Goal: Transaction & Acquisition: Download file/media

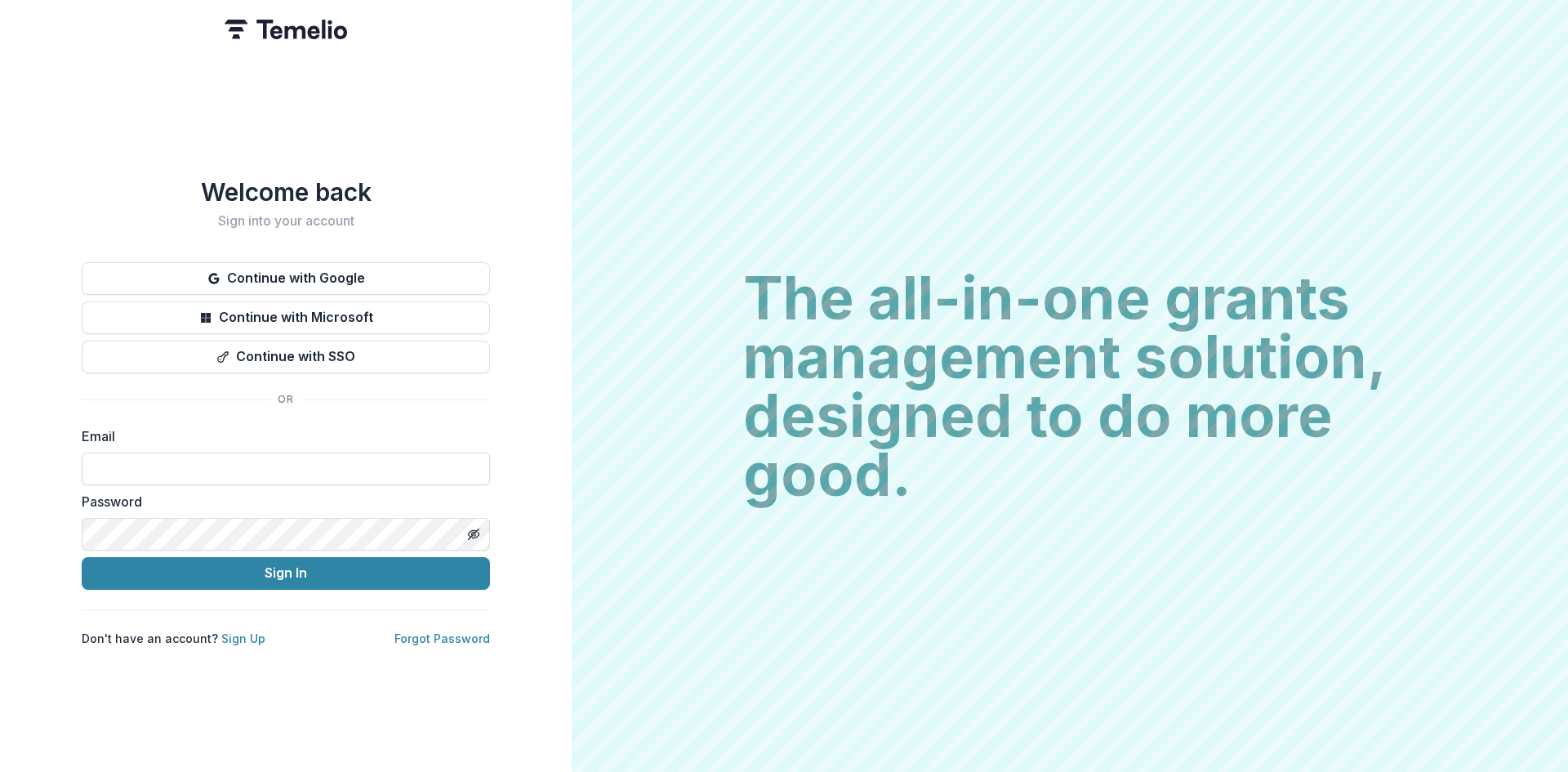
click at [165, 459] on input at bounding box center [286, 469] width 409 height 33
type input "**********"
click at [237, 564] on button "Sign In" at bounding box center [286, 573] width 409 height 33
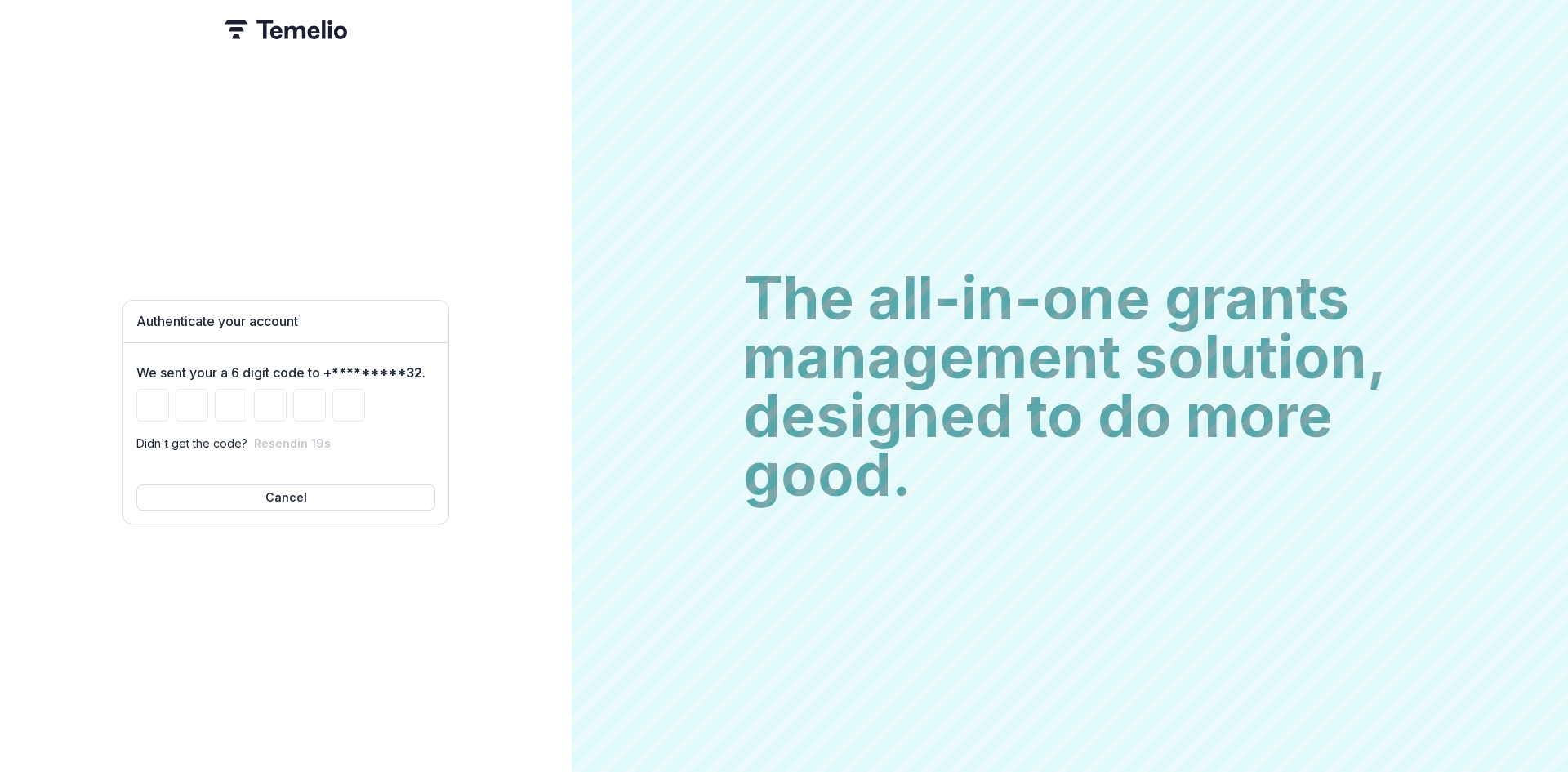
type input "*"
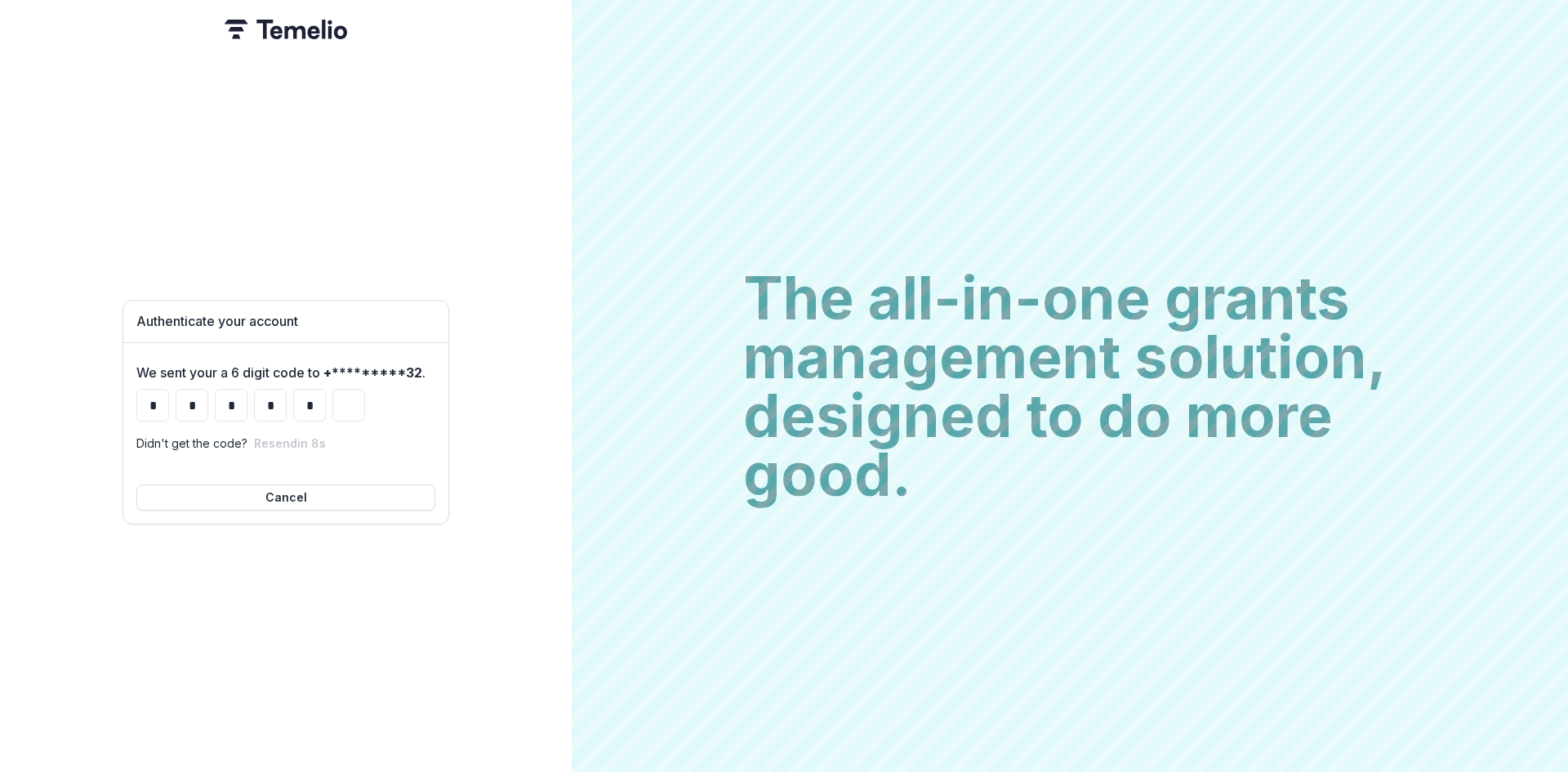
type input "*"
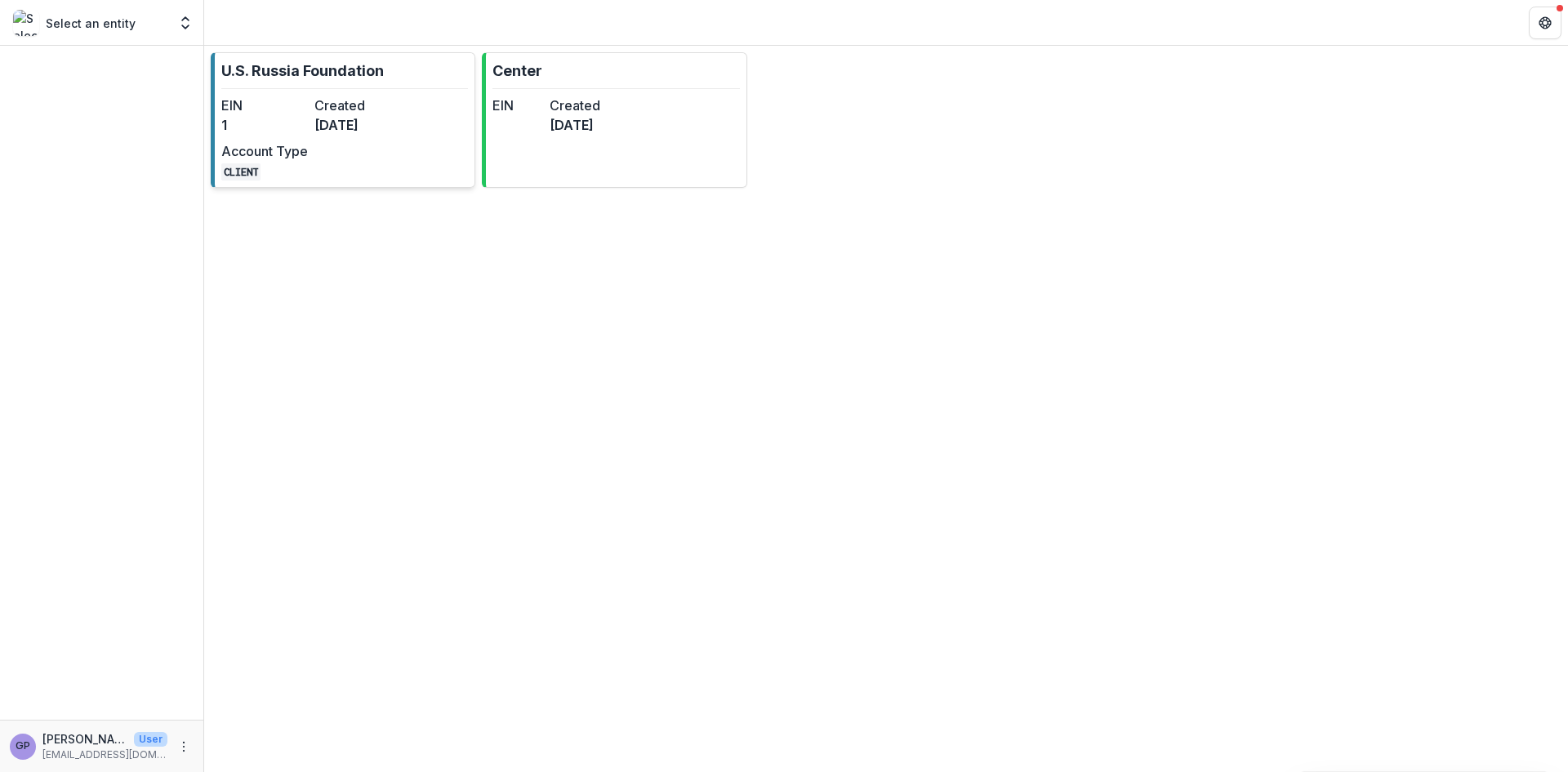
click at [303, 135] on div "EIN 1 Created 6 months ago Account Type CLIENT" at bounding box center [310, 137] width 180 height 85
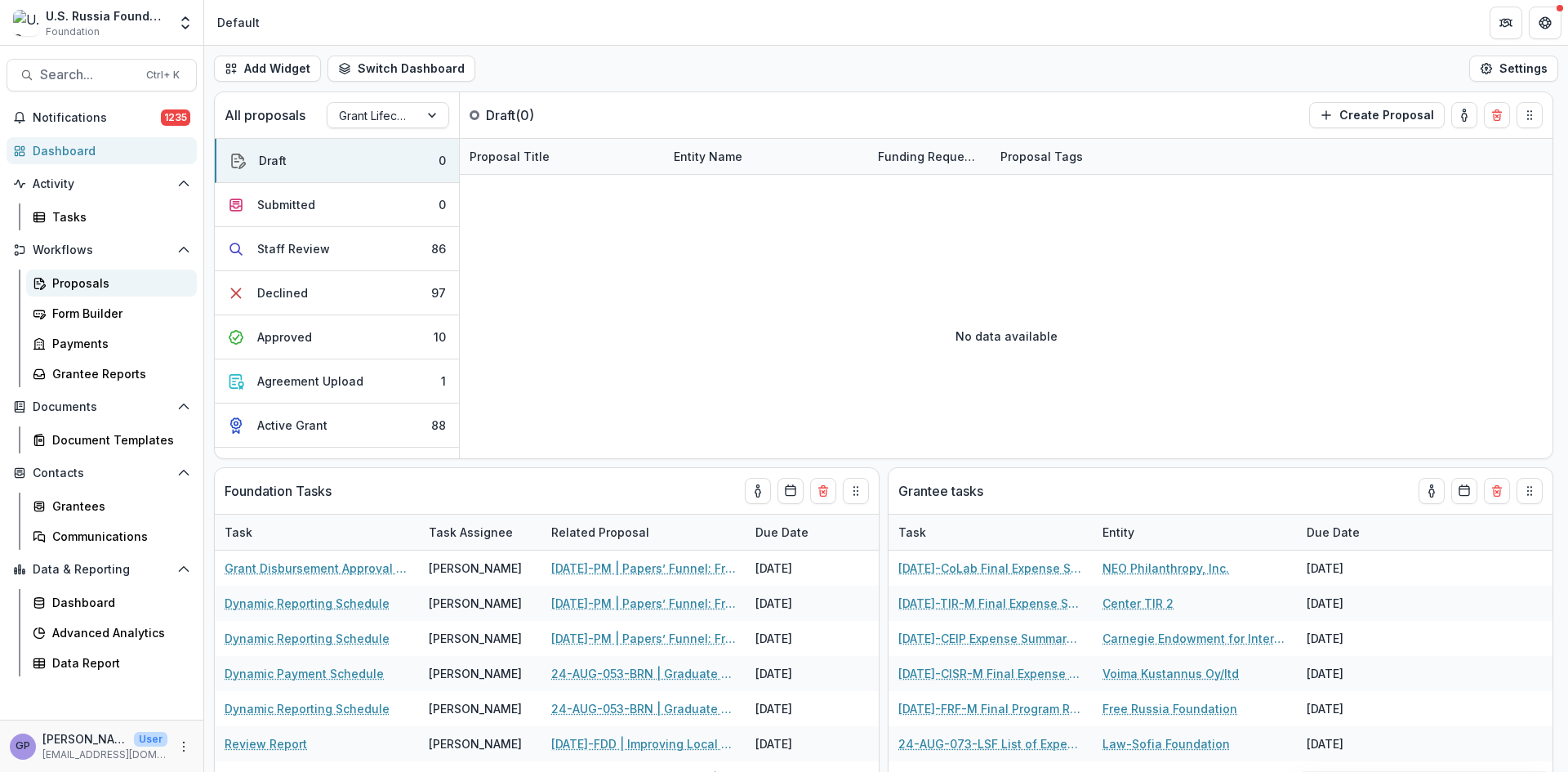
click at [91, 276] on div "Proposals" at bounding box center [118, 283] width 131 height 18
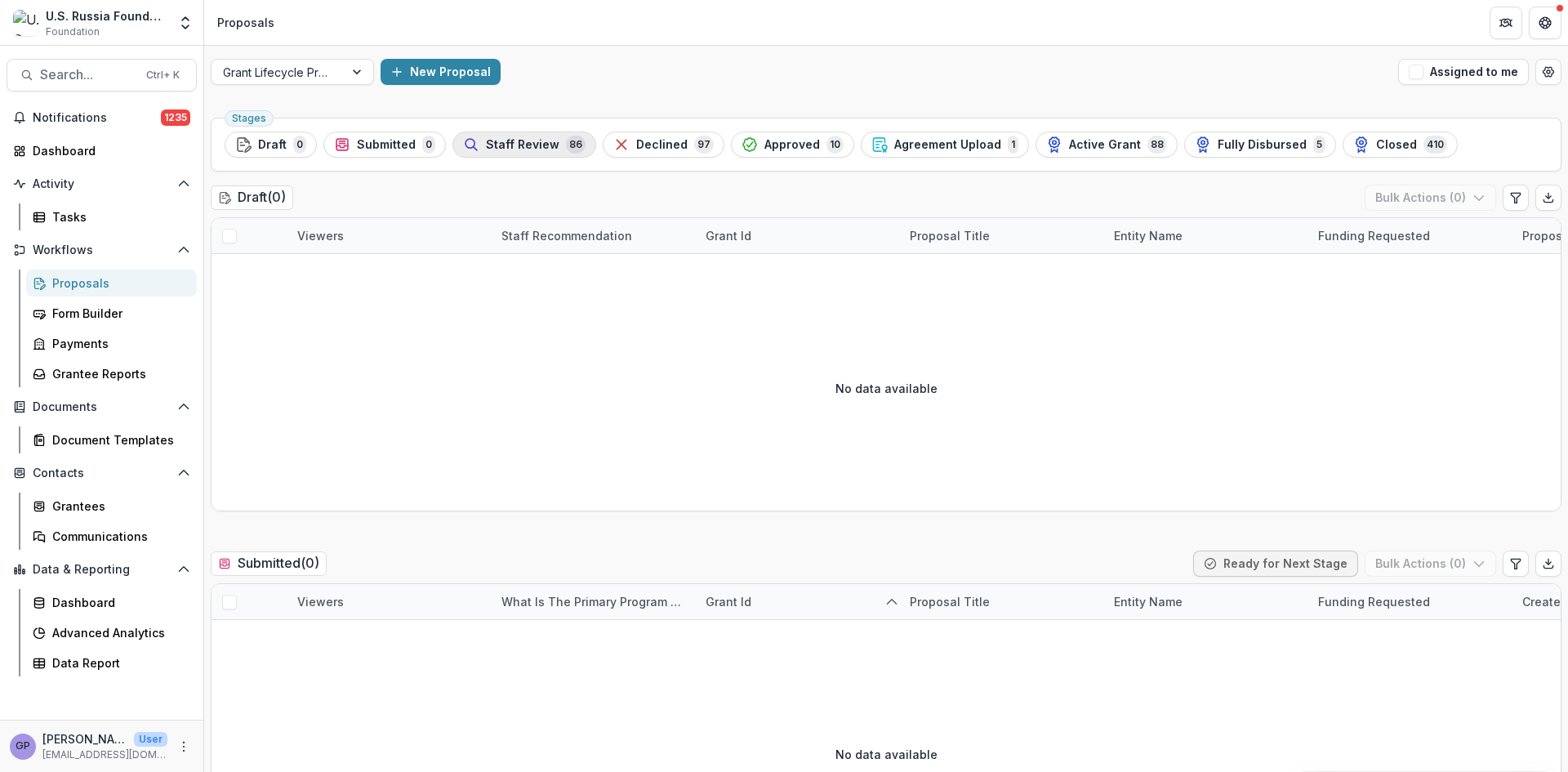
click at [518, 135] on div "Staff Review 86" at bounding box center [525, 144] width 123 height 18
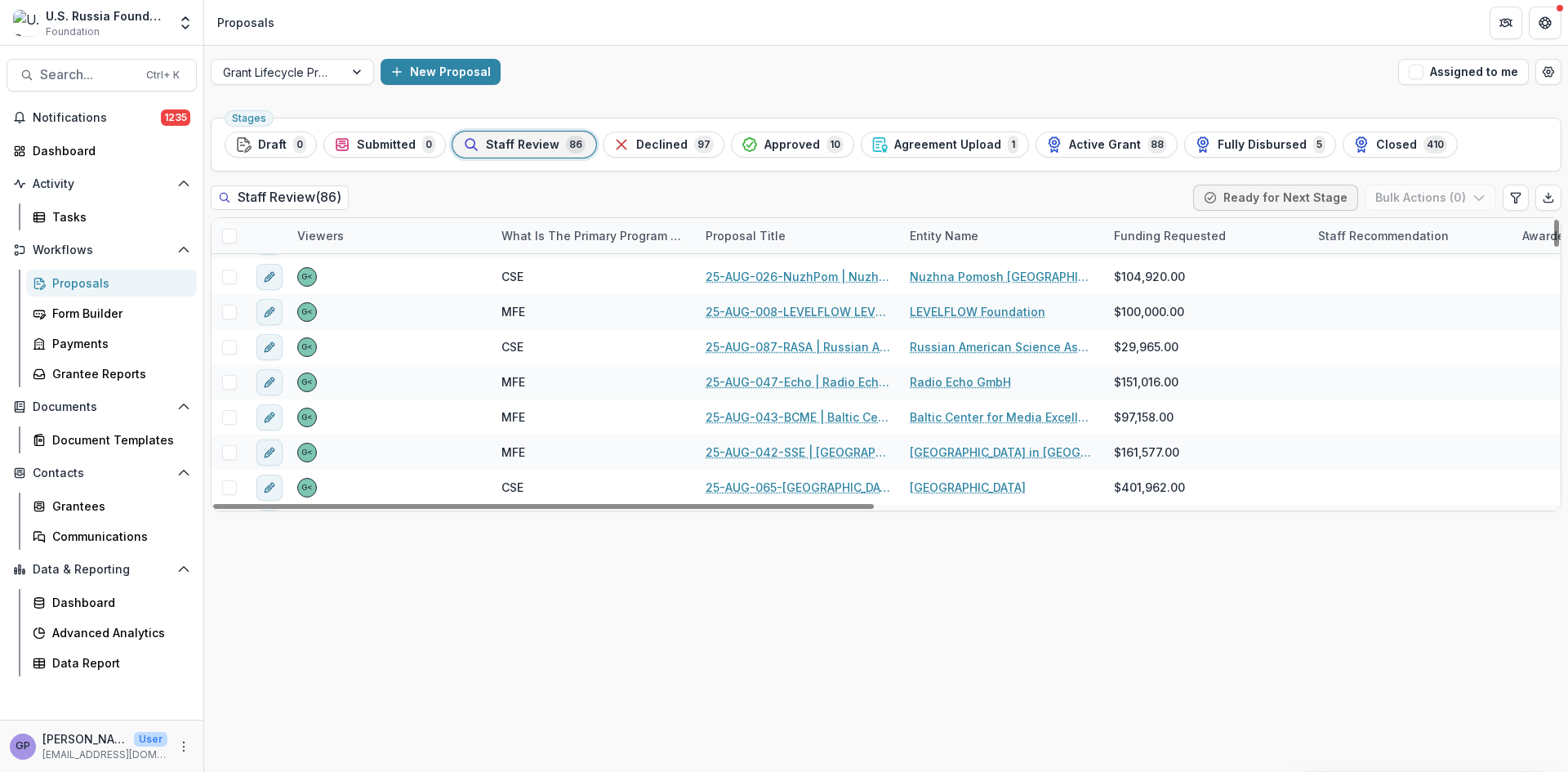
scroll to position [2179, 0]
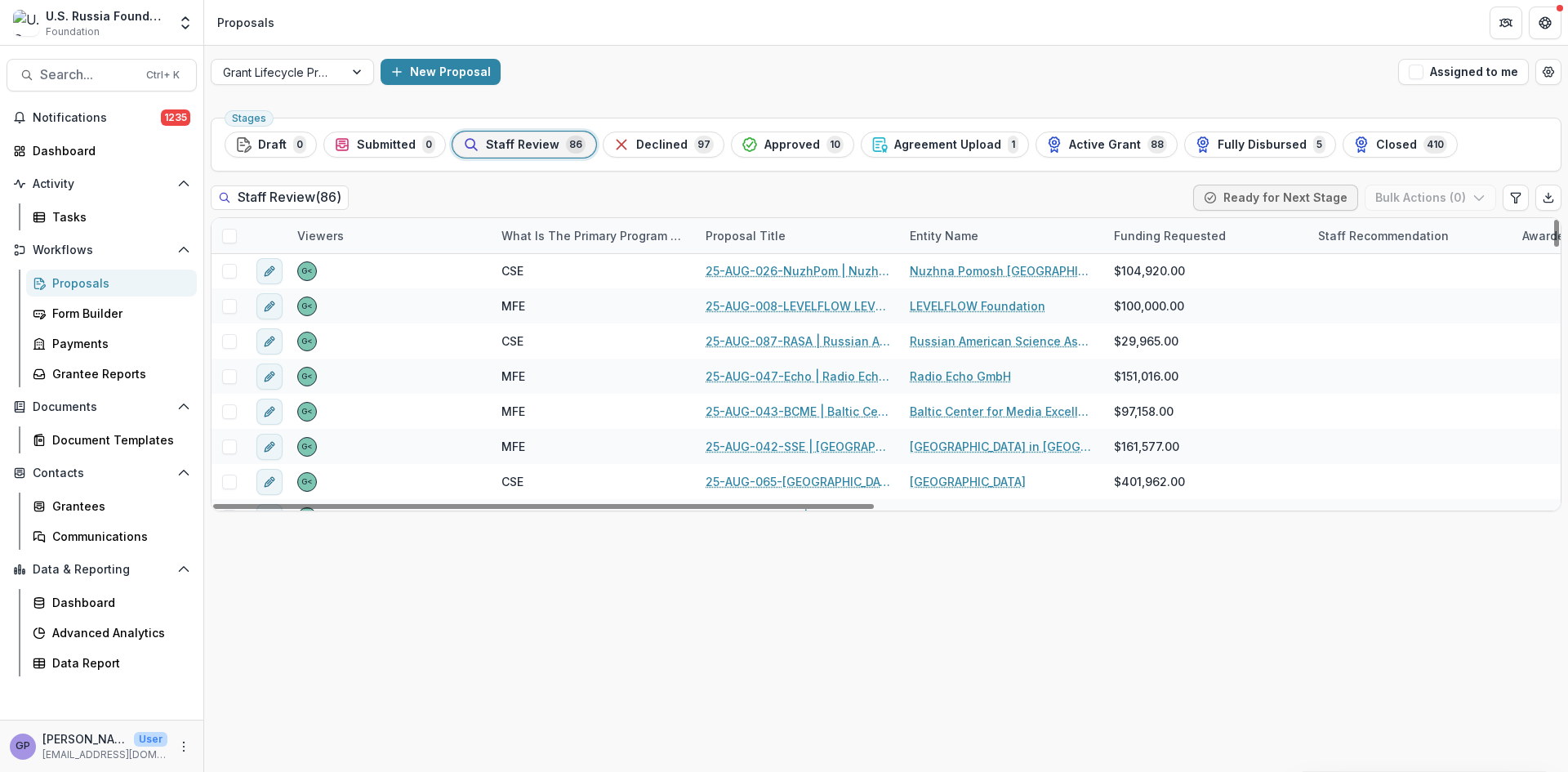
click at [764, 231] on div "Proposal Title" at bounding box center [746, 236] width 99 height 18
click at [749, 330] on span "Sort Descending" at bounding box center [775, 336] width 94 height 14
click at [1135, 611] on div "Stages Draft 0 Submitted 0 Staff Review 86 Declined 97 Approved 10 Agreement Up…" at bounding box center [886, 441] width 1364 height 661
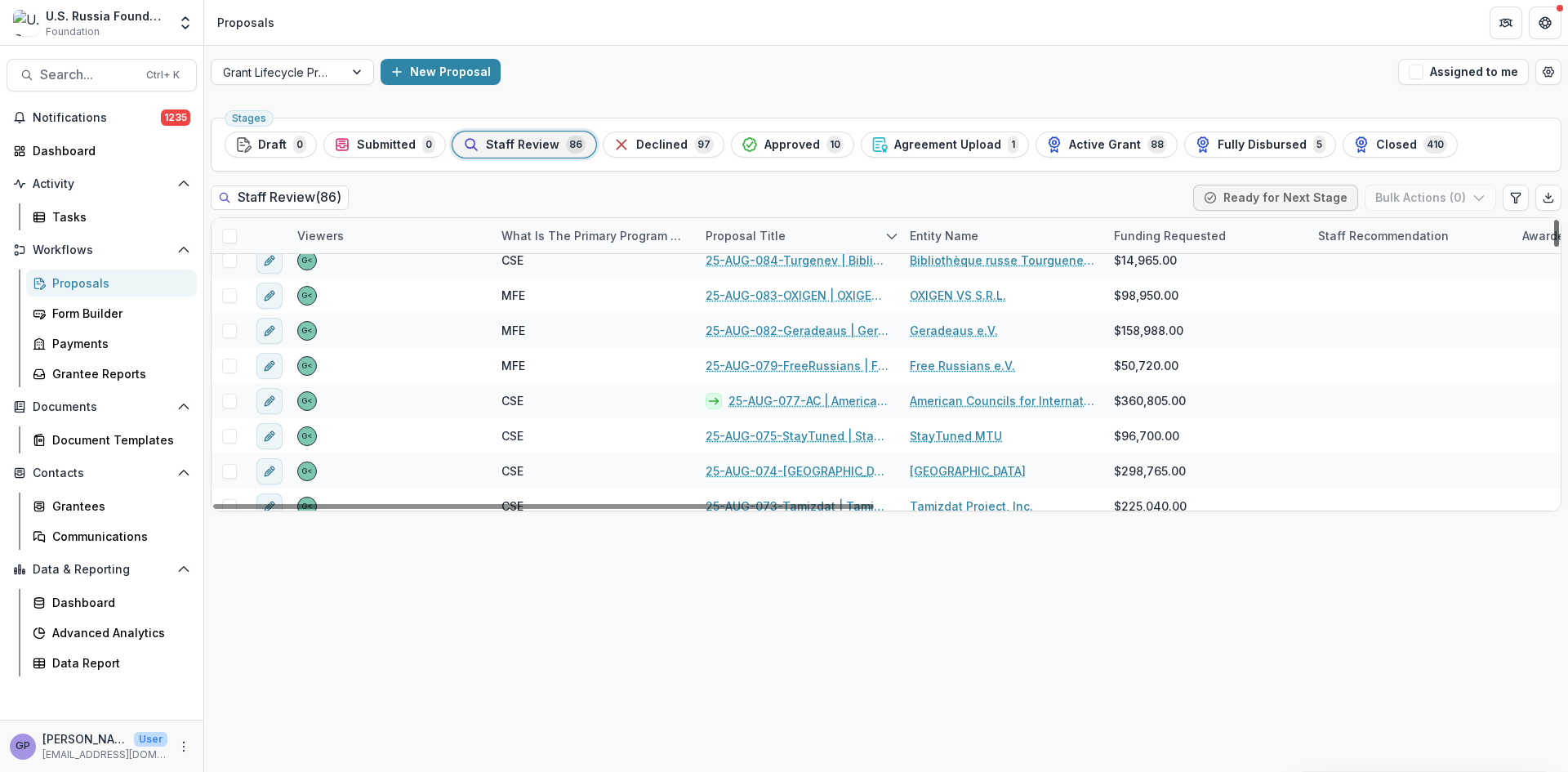
scroll to position [197, 0]
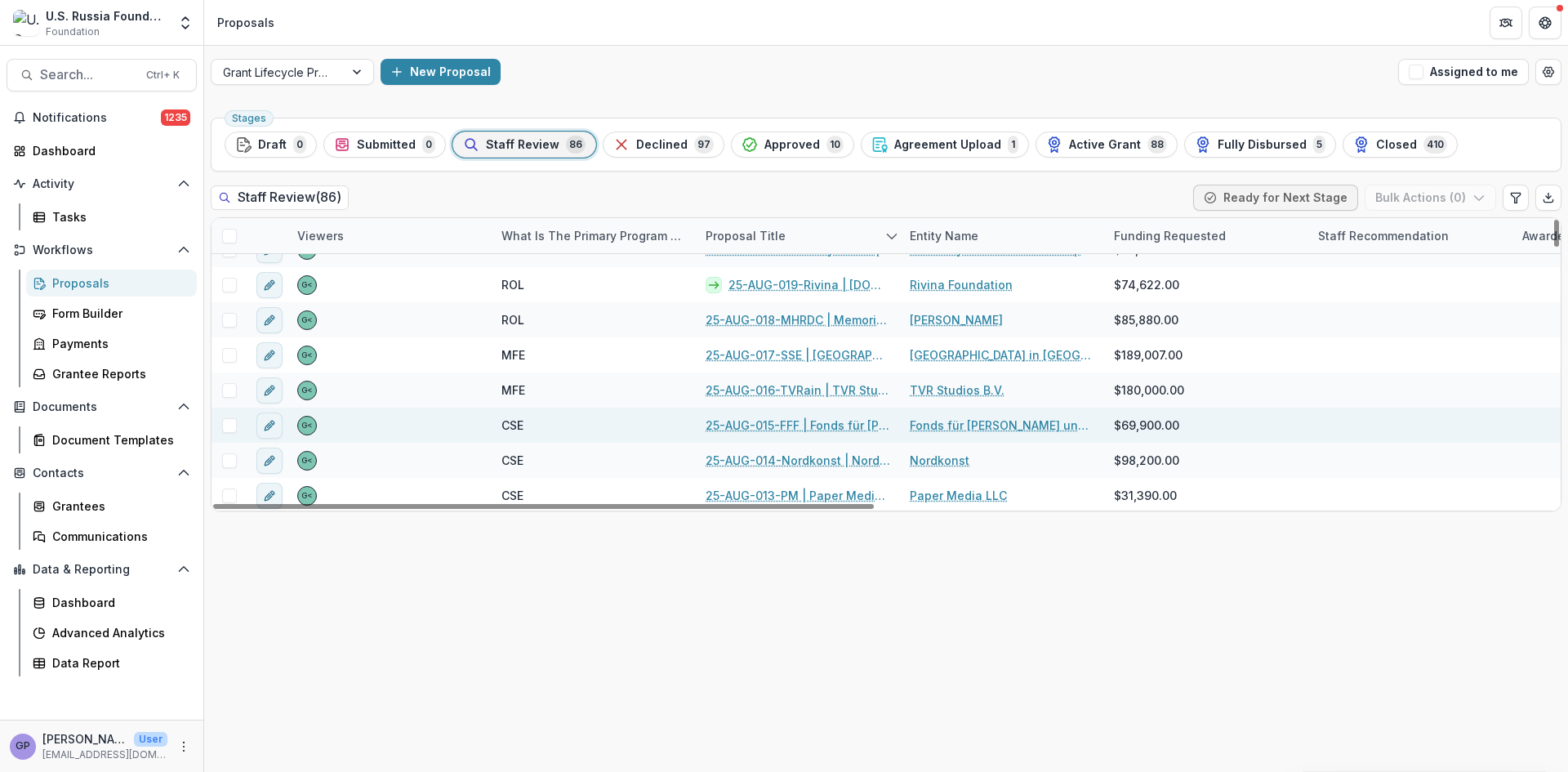
drag, startPoint x: 1556, startPoint y: 433, endPoint x: 1524, endPoint y: 395, distance: 49.7
click at [1554, 246] on div at bounding box center [1556, 234] width 5 height 27
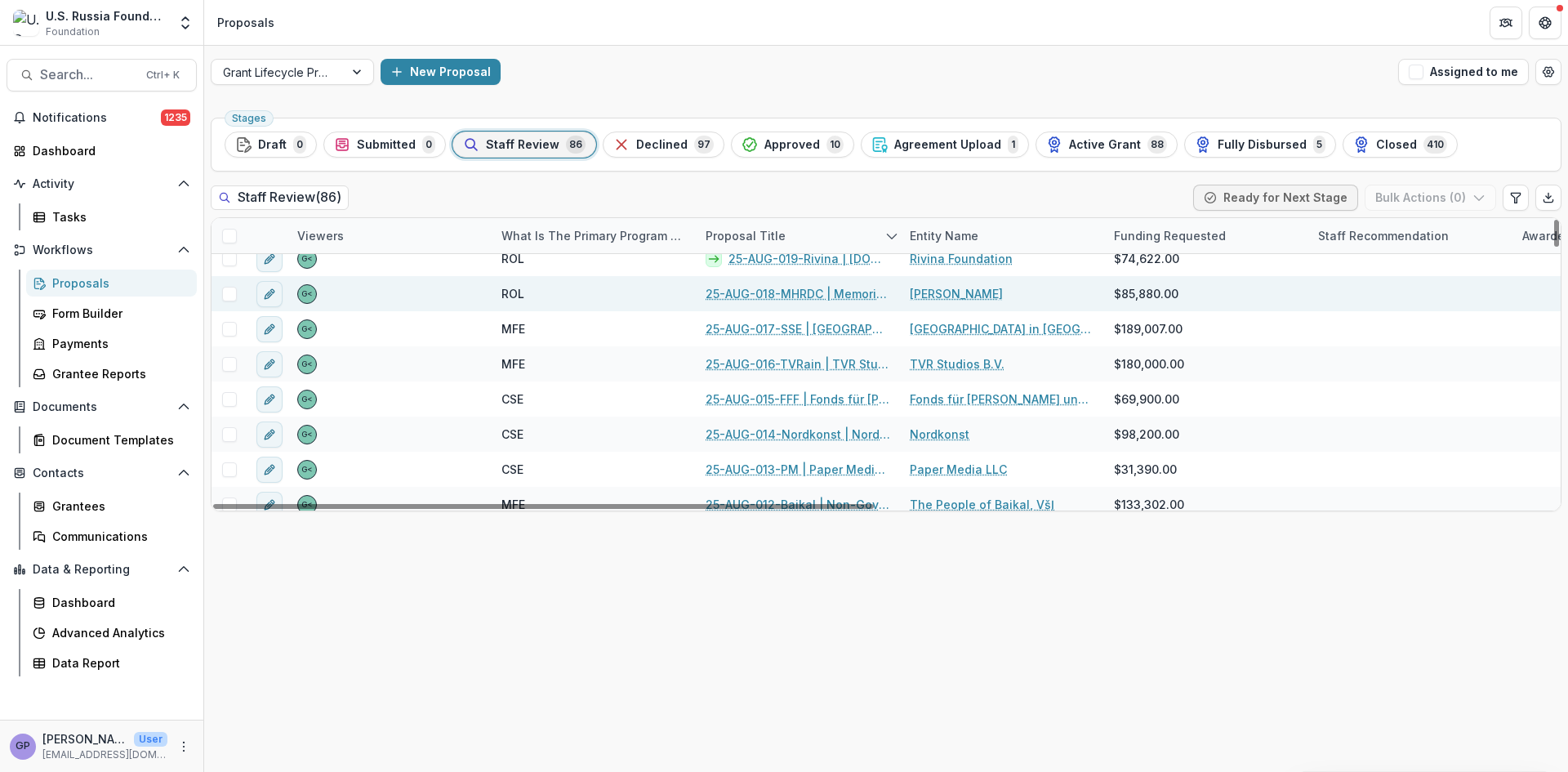
click at [809, 292] on link "25-AUG-018-MHRDC | Memorial Human Rights Defense Centre - 2025 - Grant Proposal…" at bounding box center [798, 294] width 185 height 18
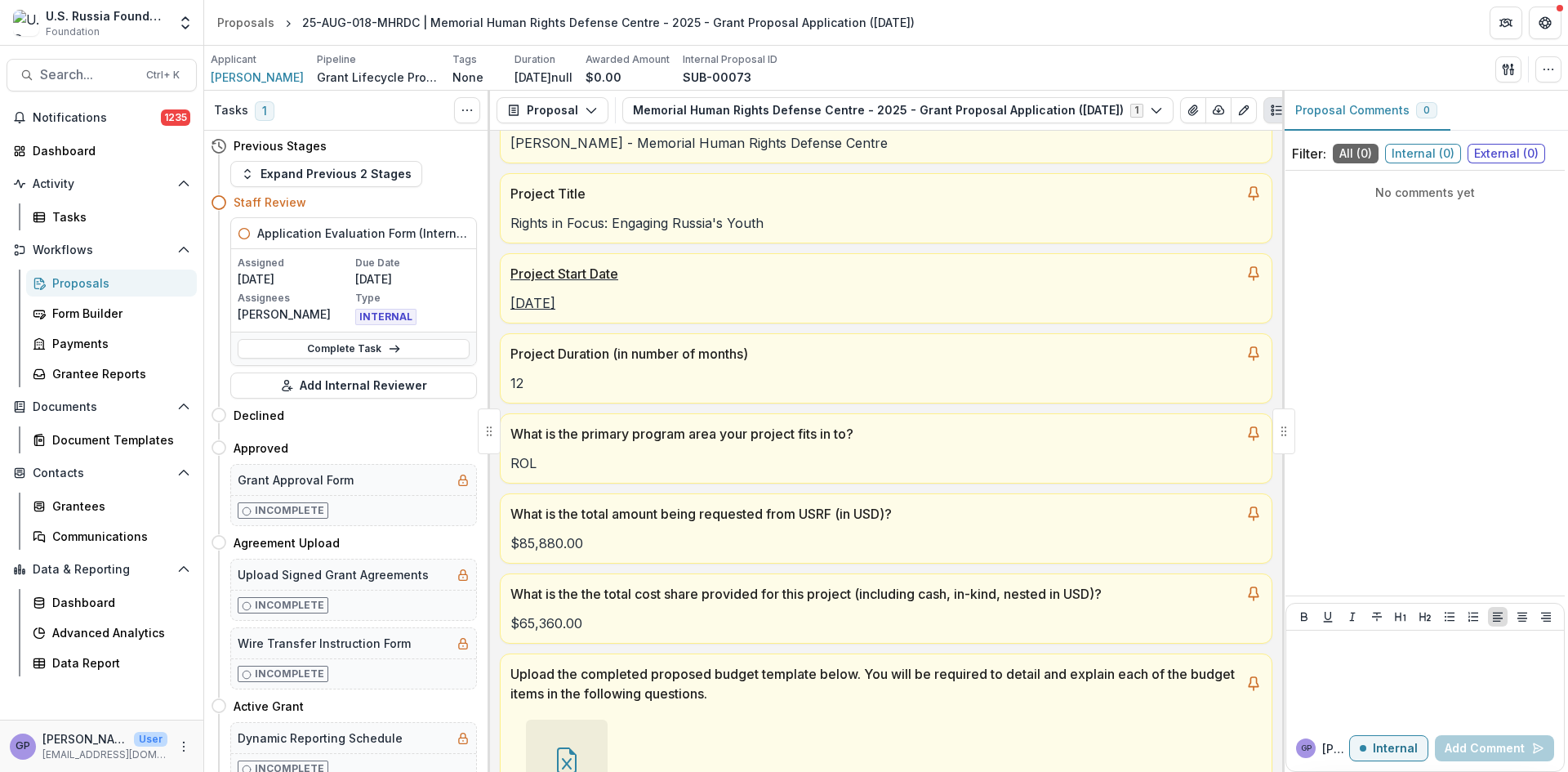
scroll to position [164, 0]
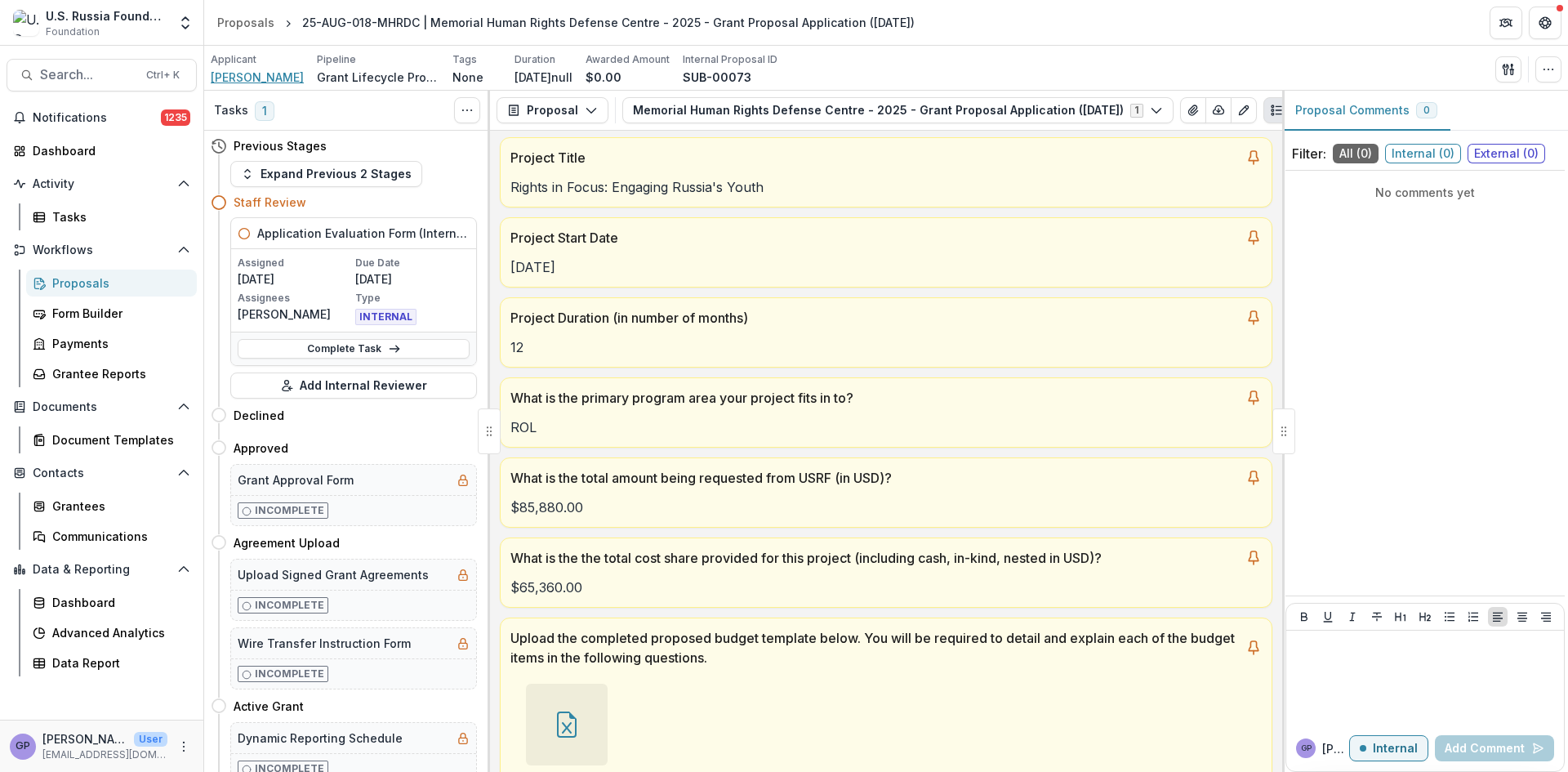
click at [232, 75] on span "NATALIA" at bounding box center [257, 77] width 93 height 18
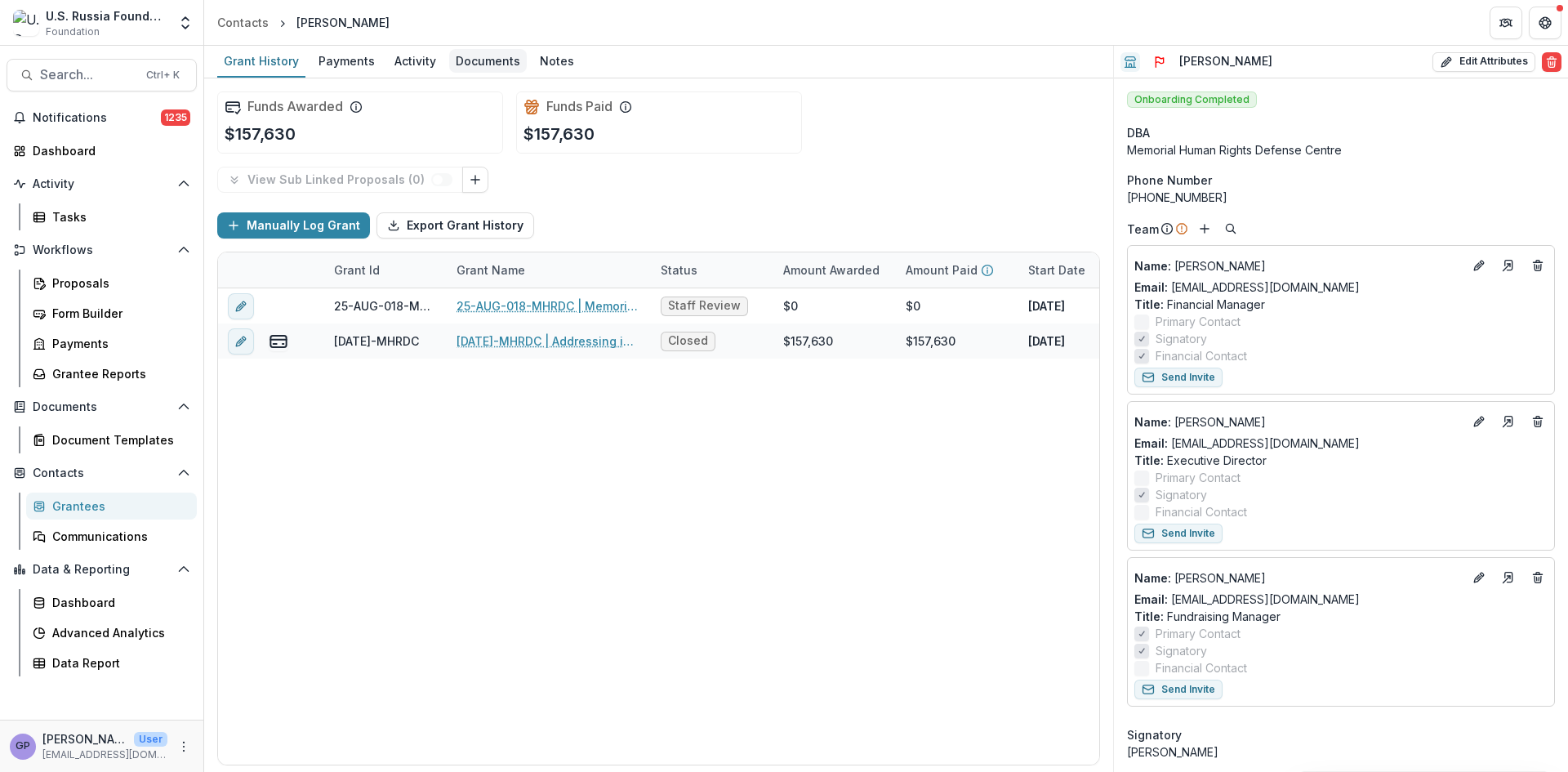
click at [502, 61] on div "Documents" at bounding box center [489, 60] width 78 height 23
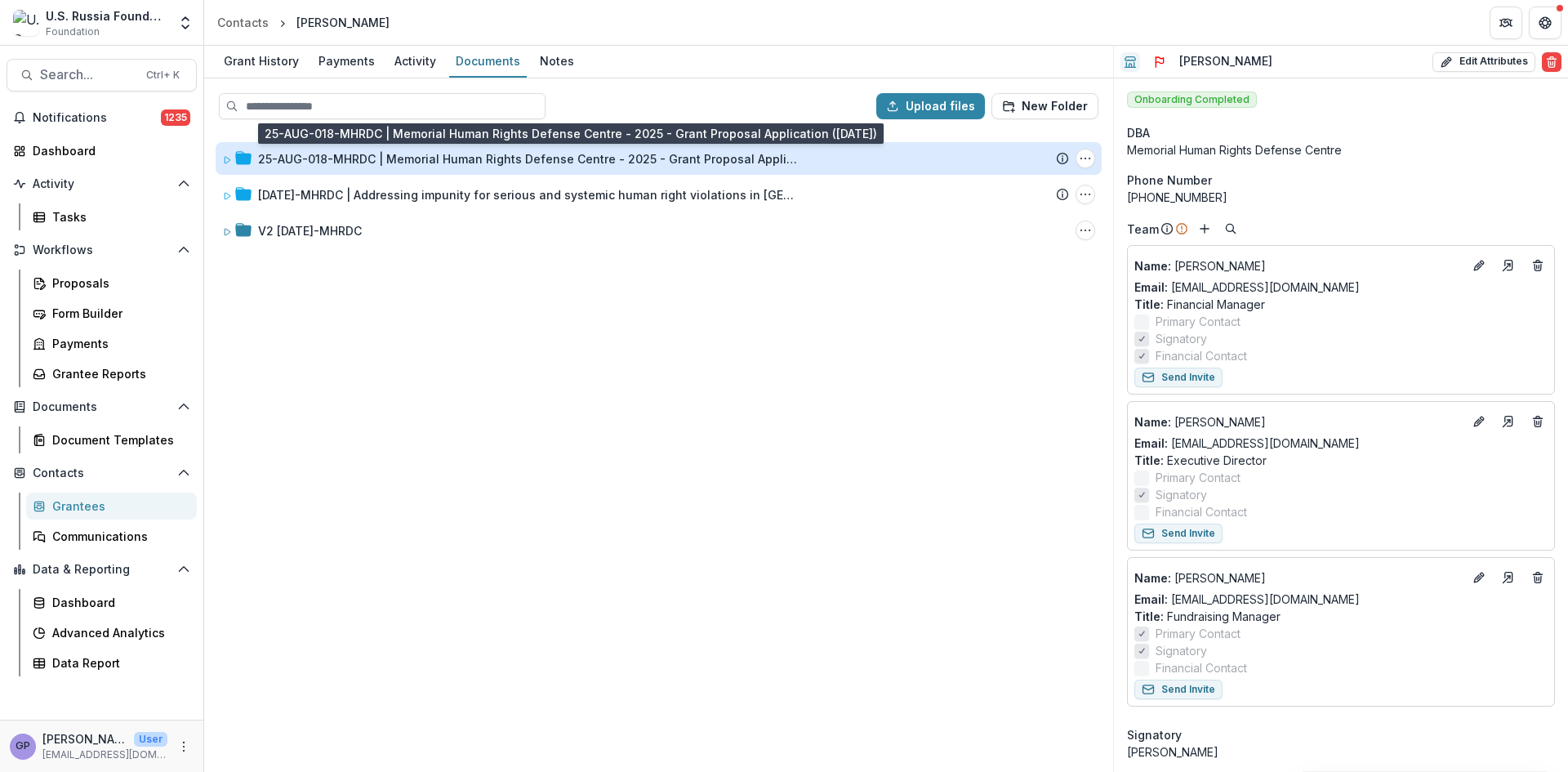
click at [463, 154] on div "25-AUG-018-MHRDC | Memorial Human Rights Defense Centre - 2025 - Grant Proposal…" at bounding box center [528, 159] width 539 height 18
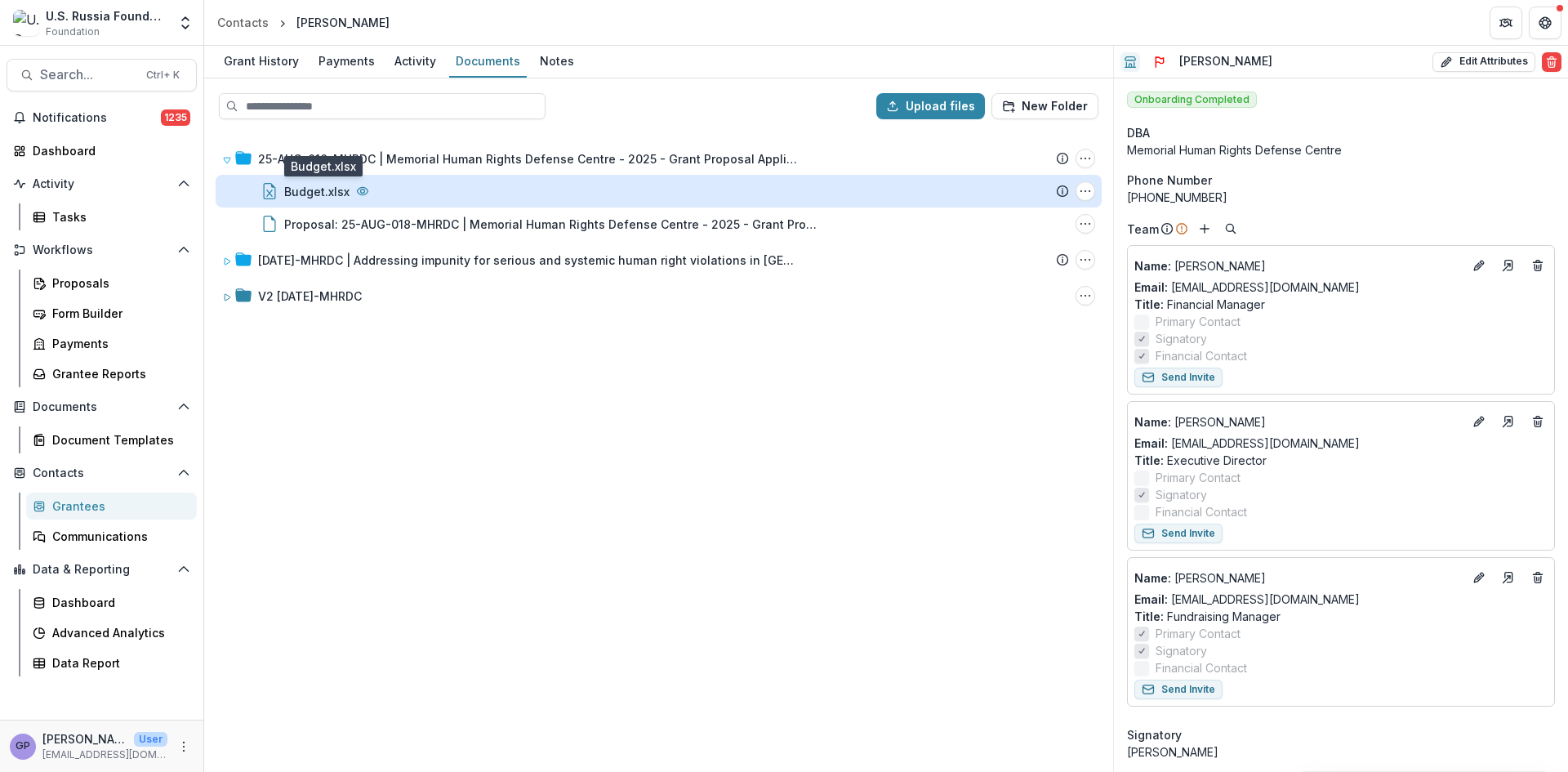
click at [312, 185] on div "Budget.xlsx" at bounding box center [316, 192] width 65 height 18
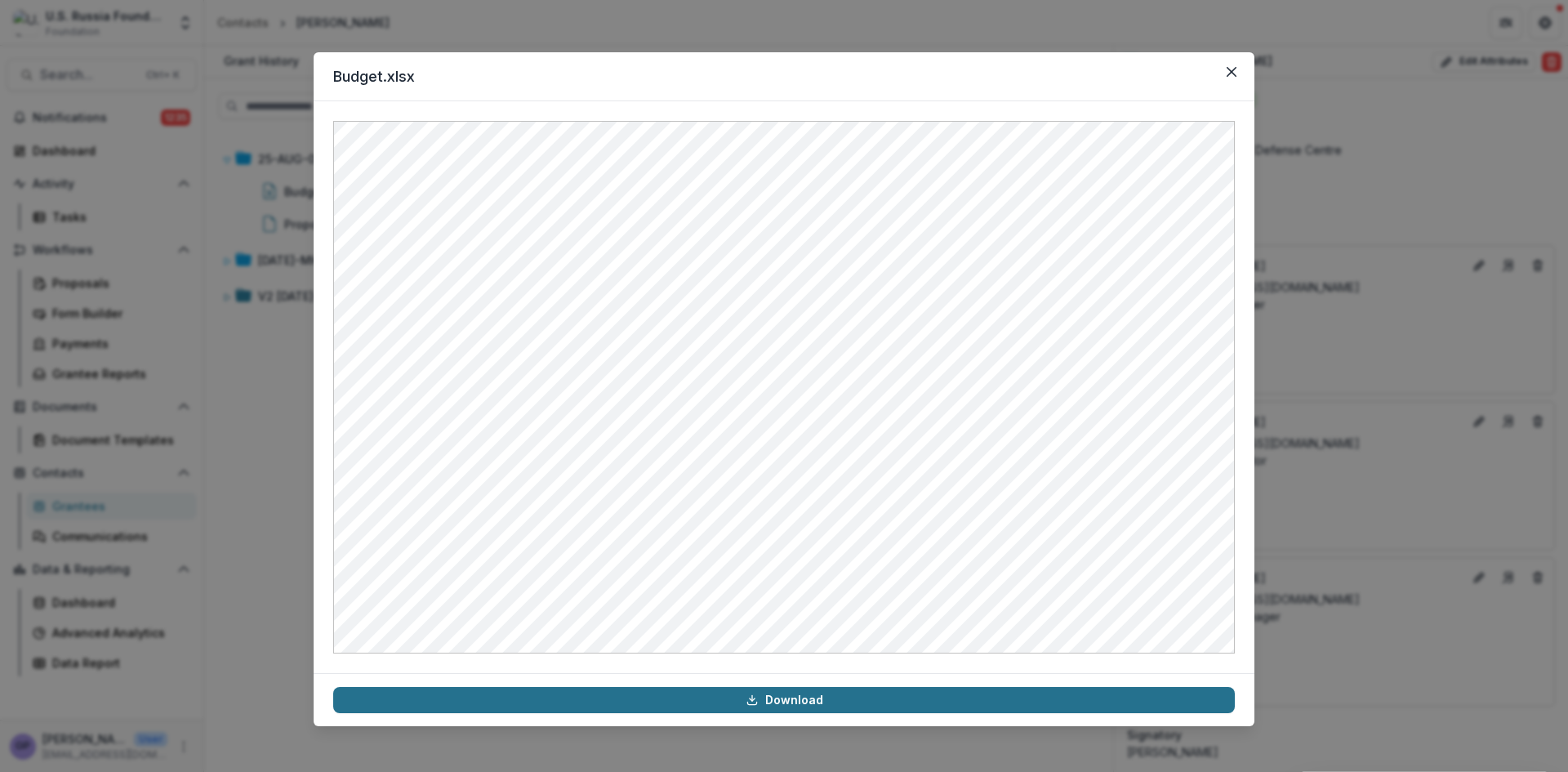
click at [786, 708] on link "Download" at bounding box center [784, 700] width 901 height 26
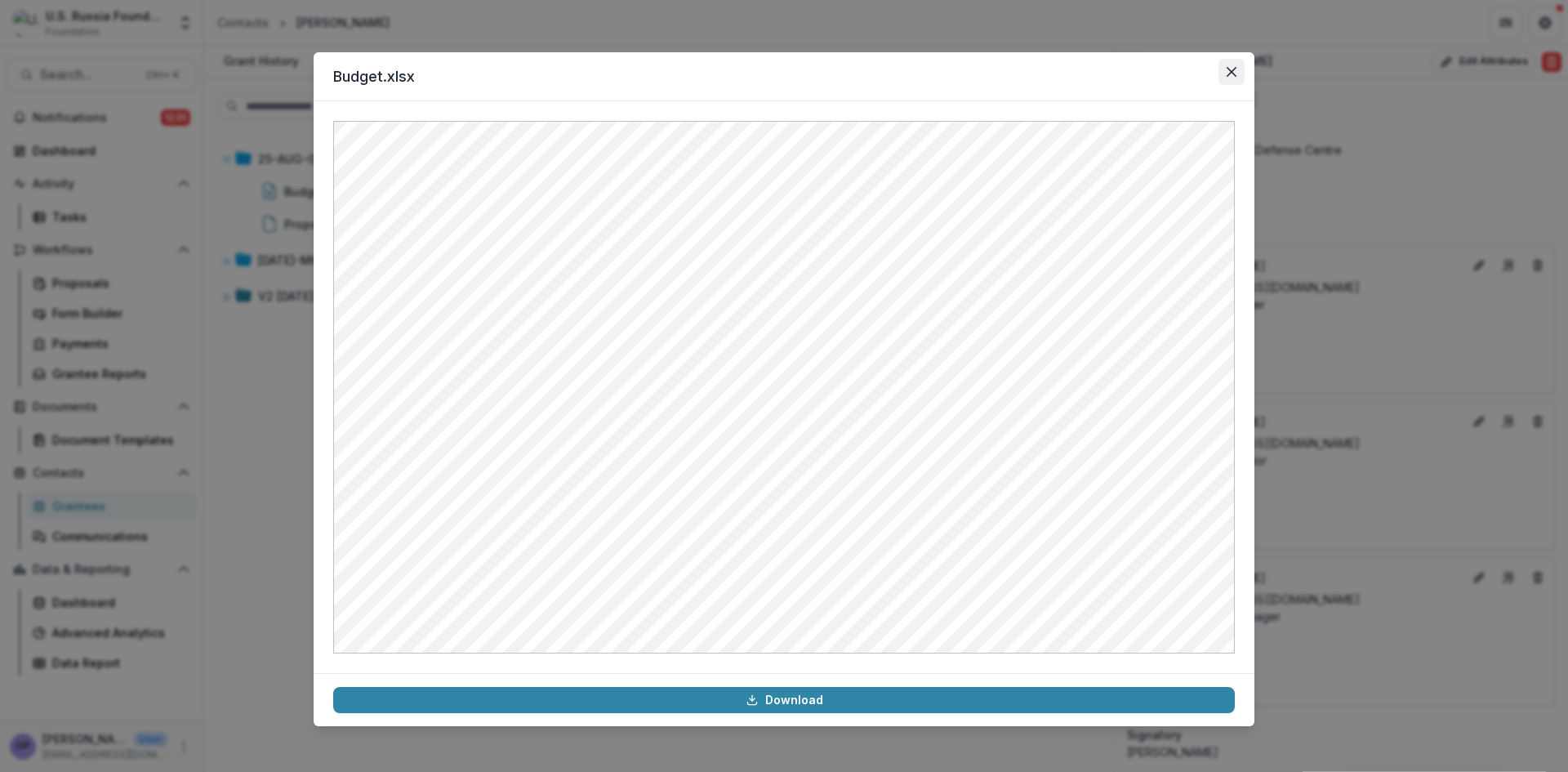
click at [1229, 69] on icon "Close" at bounding box center [1231, 72] width 10 height 10
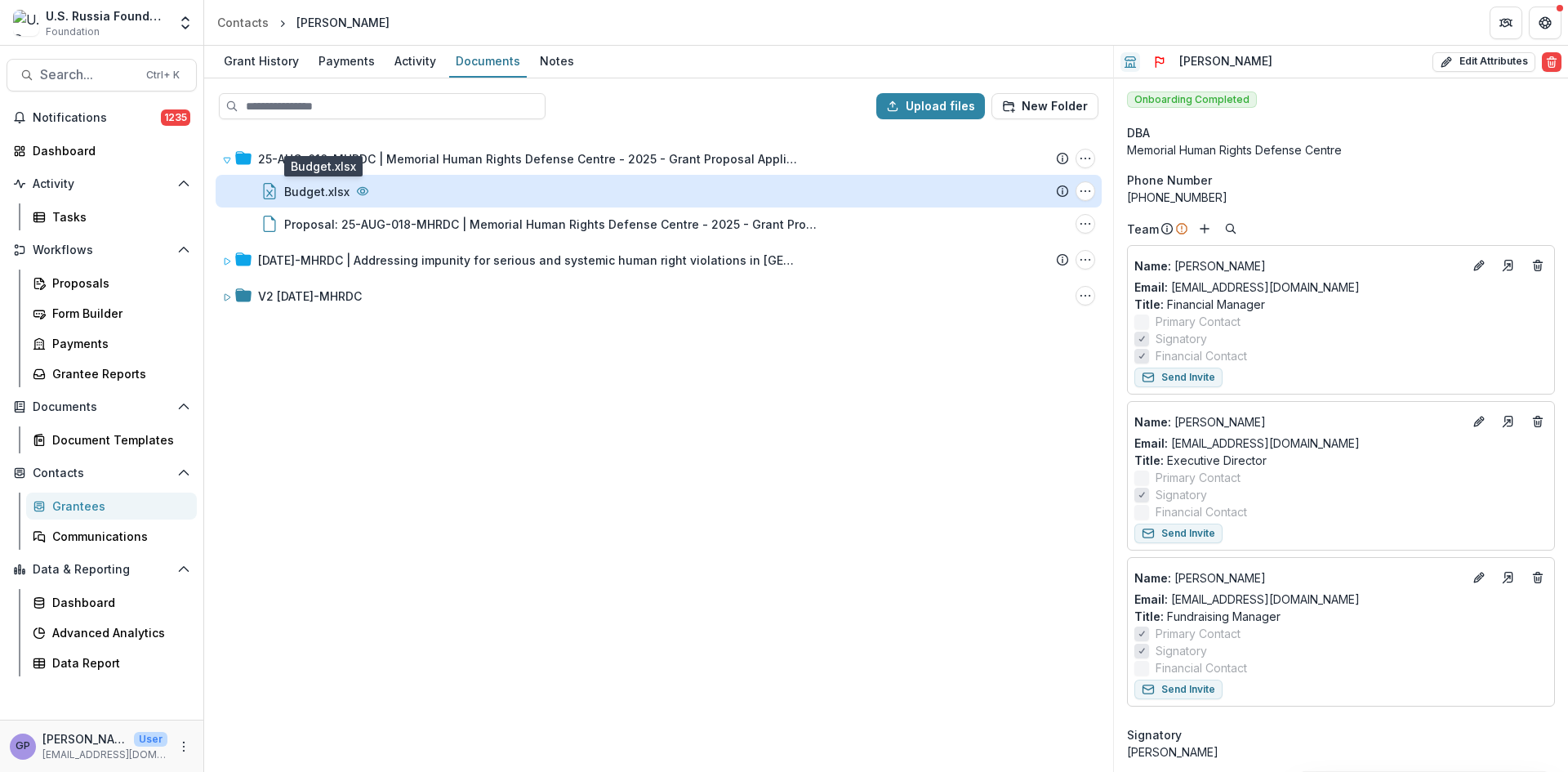
click at [321, 184] on div "Budget.xlsx" at bounding box center [316, 192] width 65 height 18
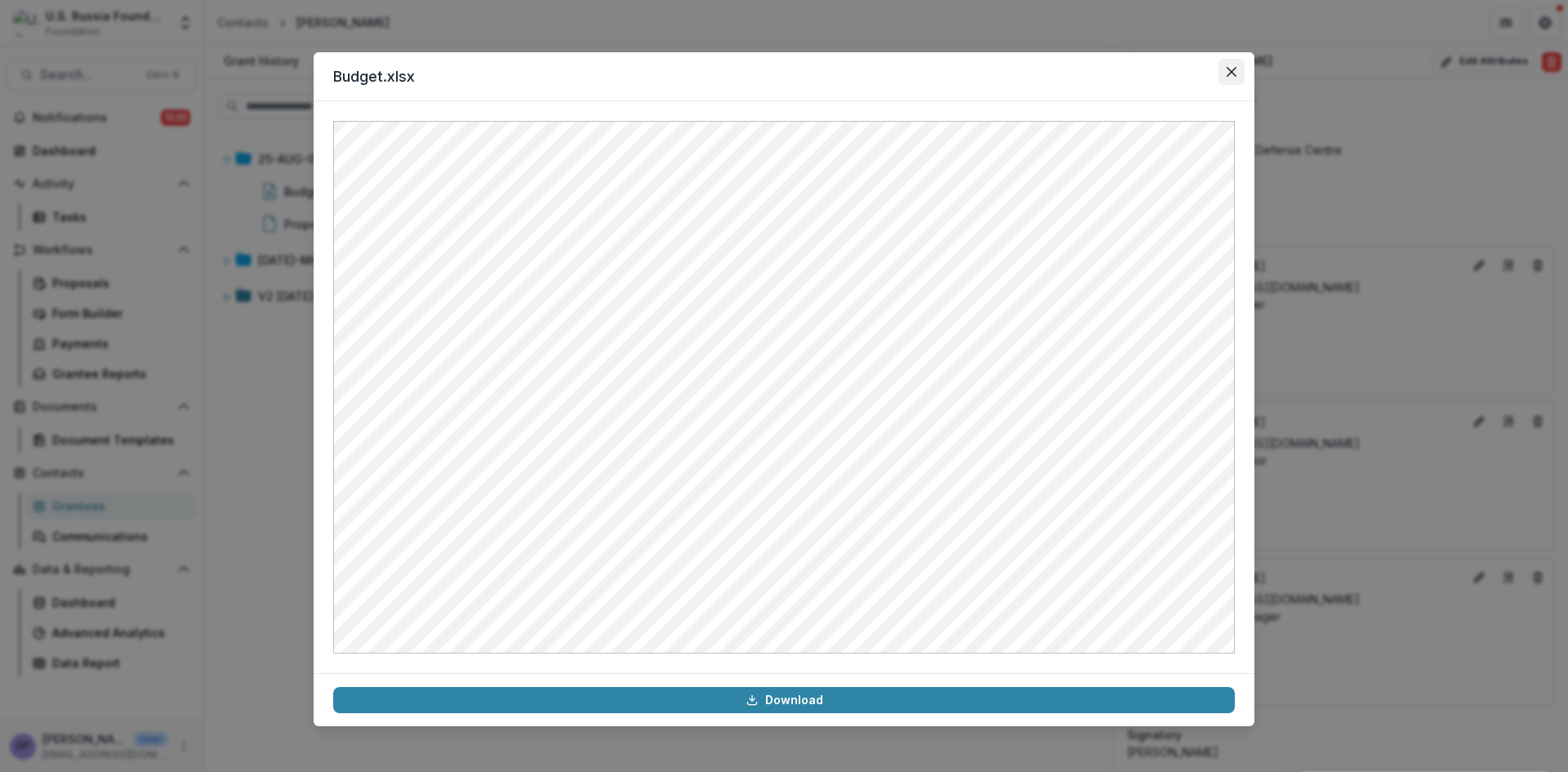
click at [1232, 65] on button "Close" at bounding box center [1231, 71] width 26 height 26
